Goal: Information Seeking & Learning: Learn about a topic

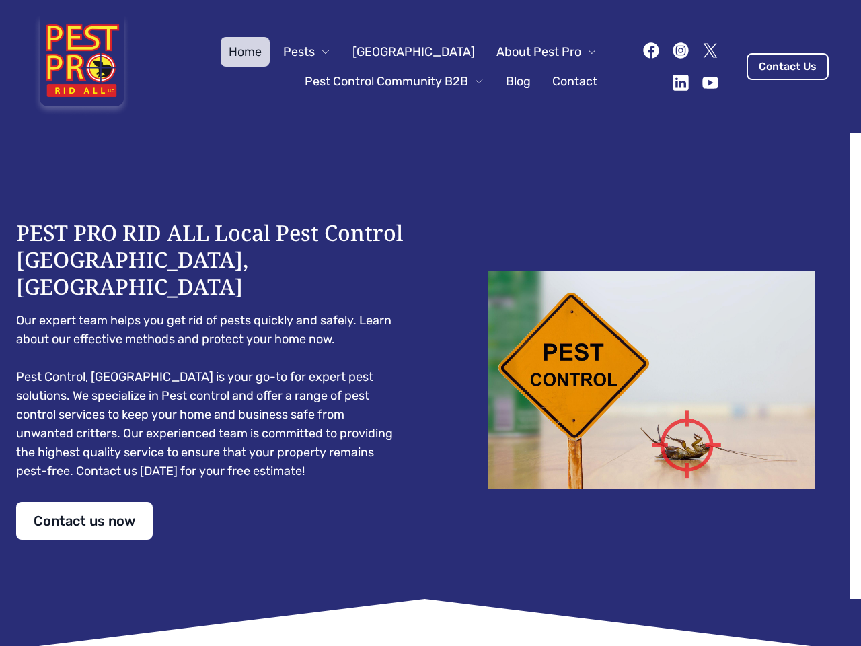
click at [430, 323] on div "PEST PRO RID ALL Local Pest Control [GEOGRAPHIC_DATA], [GEOGRAPHIC_DATA] Our ex…" at bounding box center [430, 379] width 829 height 320
click at [315, 52] on span "Pests" at bounding box center [299, 51] width 32 height 19
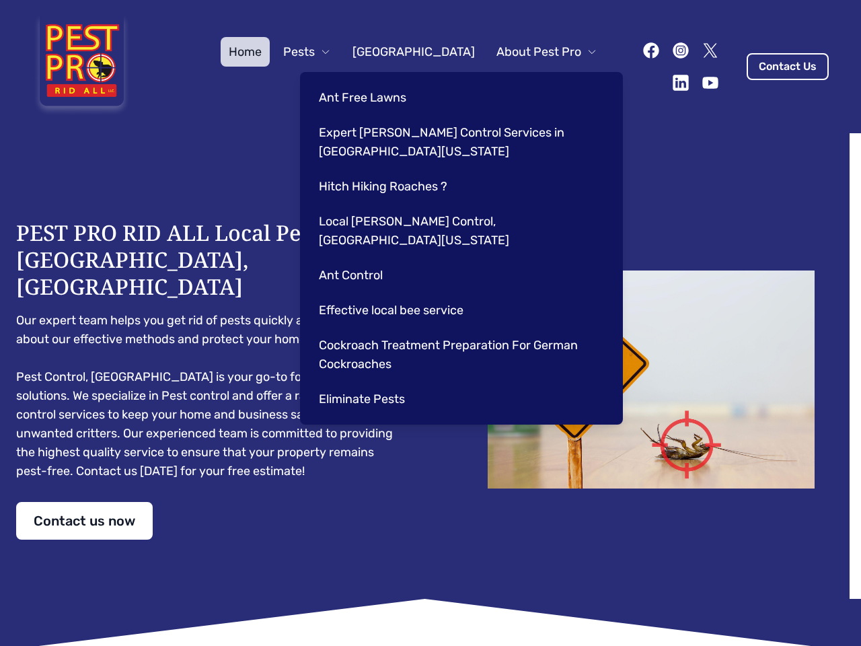
click at [533, 52] on span "About Pest Pro" at bounding box center [538, 51] width 85 height 19
click at [381, 81] on div "Ant Free Lawns Expert [PERSON_NAME] Control Services in [GEOGRAPHIC_DATA] [US_S…" at bounding box center [461, 248] width 323 height 352
